Goal: Find specific page/section: Find specific page/section

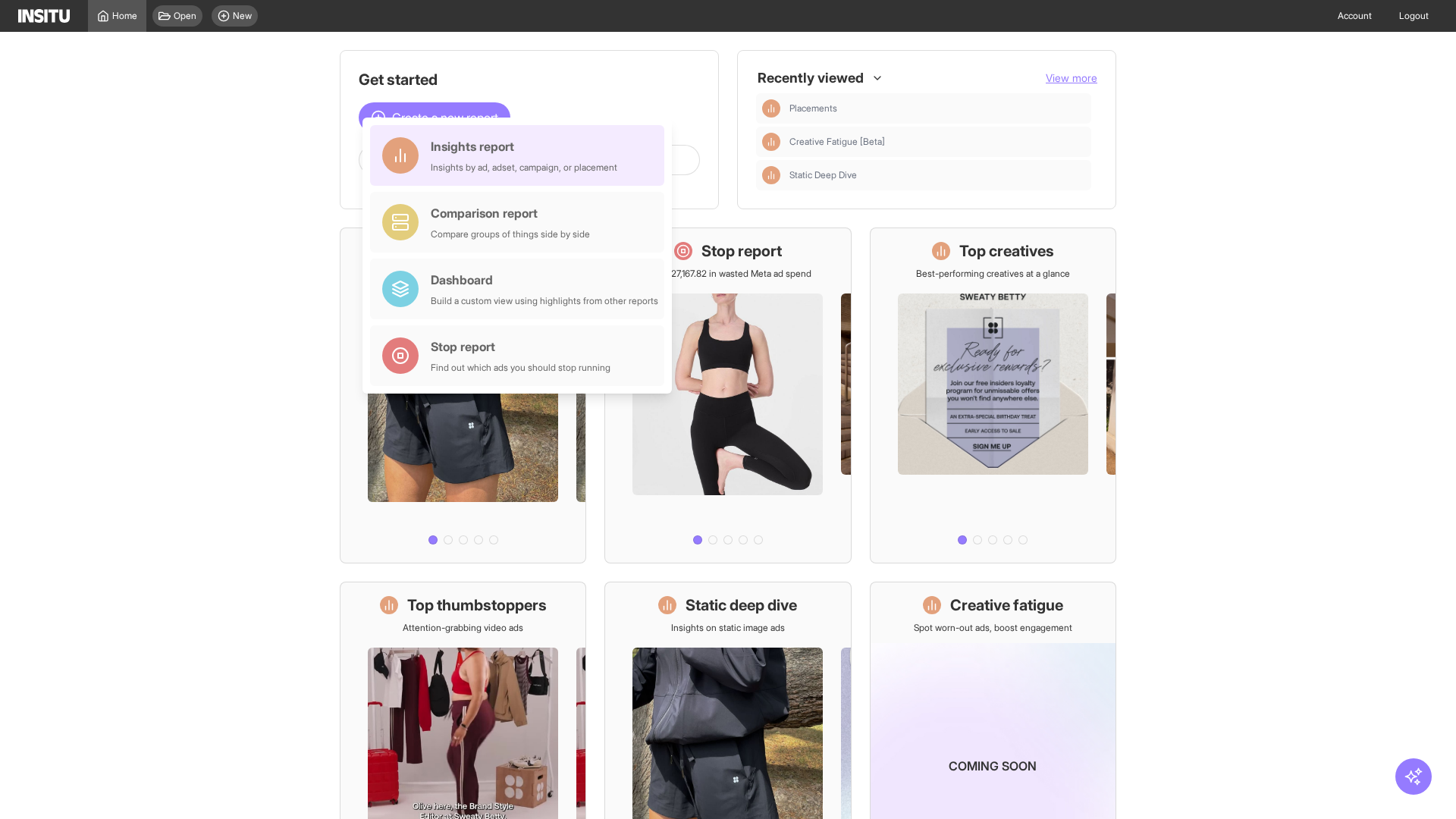
click at [521, 156] on div "Insights report Insights by ad, adset, campaign, or placement" at bounding box center [525, 155] width 187 height 37
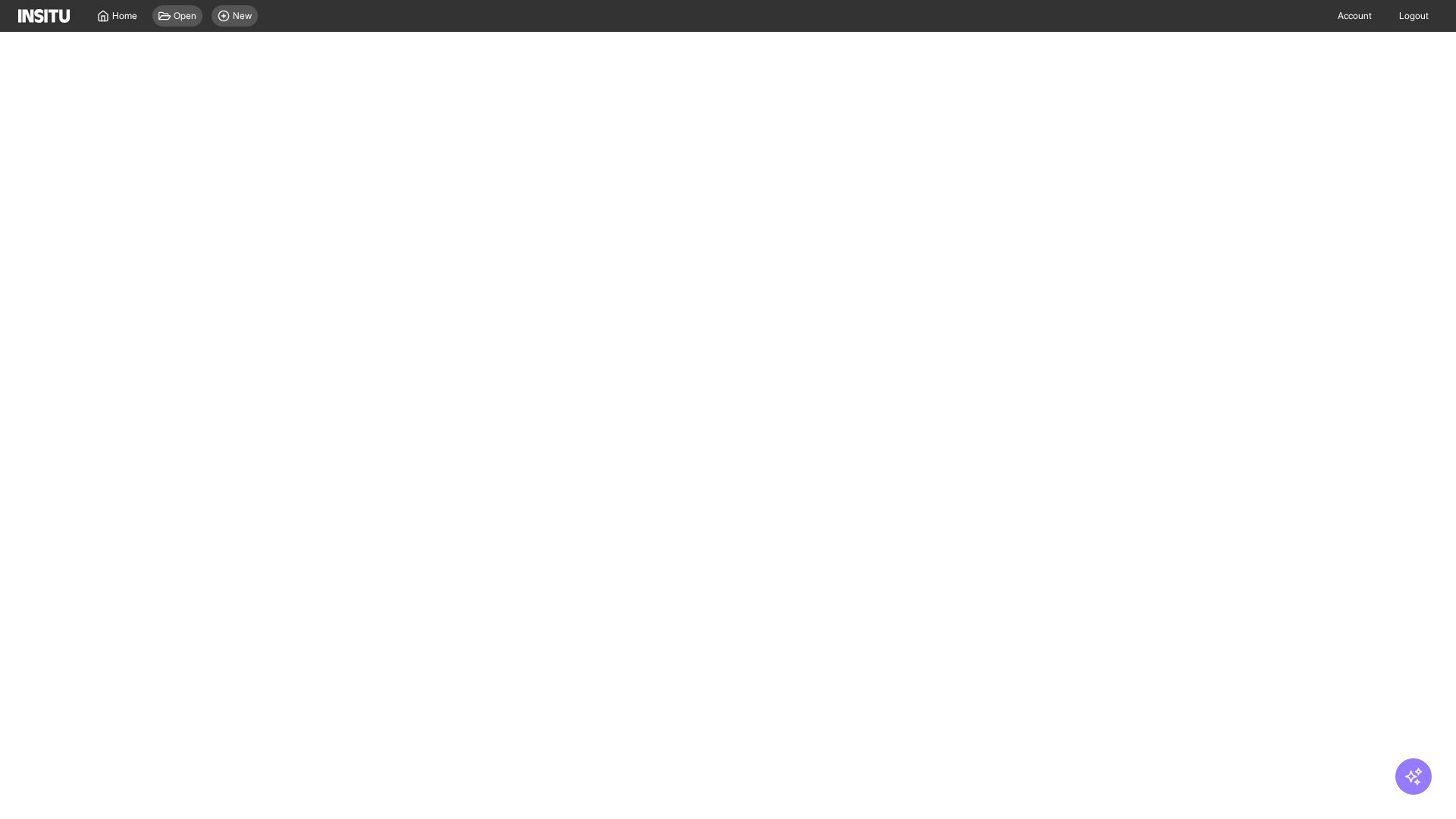
select select "**"
